Goal: Navigation & Orientation: Find specific page/section

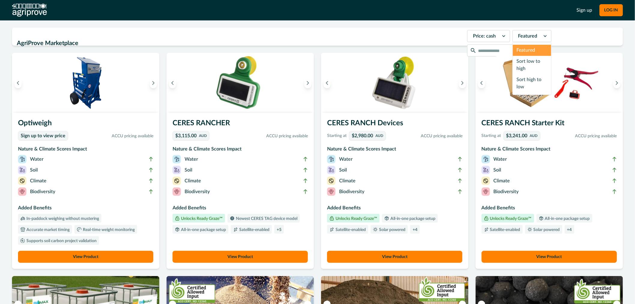
click at [518, 35] on div at bounding box center [527, 36] width 19 height 8
click at [519, 78] on div "Sort high to low" at bounding box center [532, 83] width 38 height 18
